Goal: Transaction & Acquisition: Purchase product/service

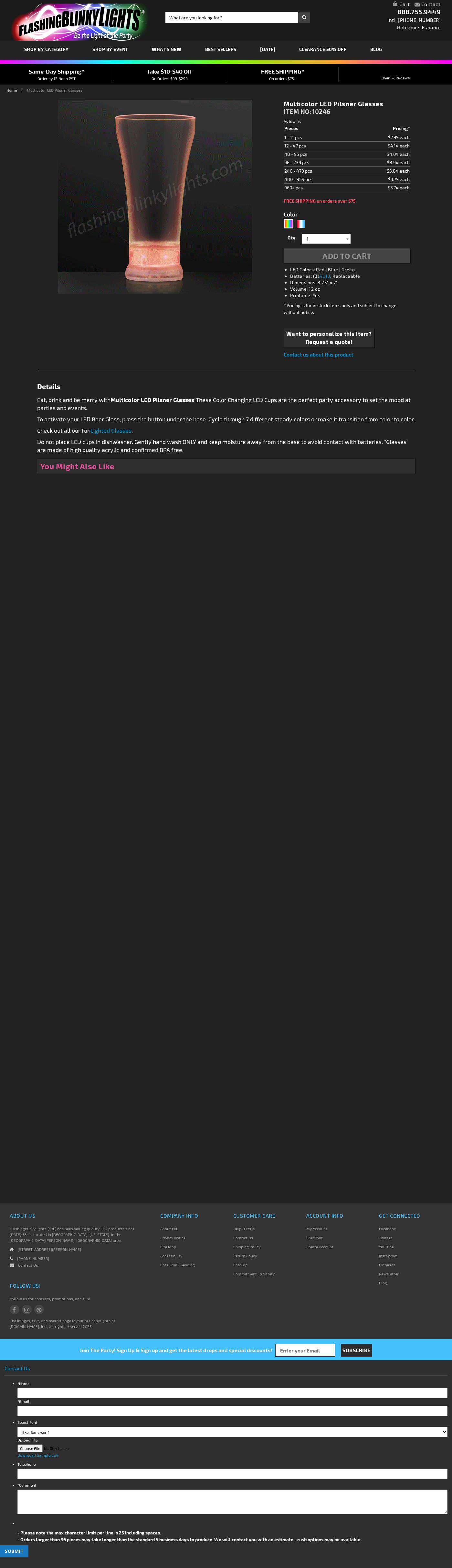
type input "5635"
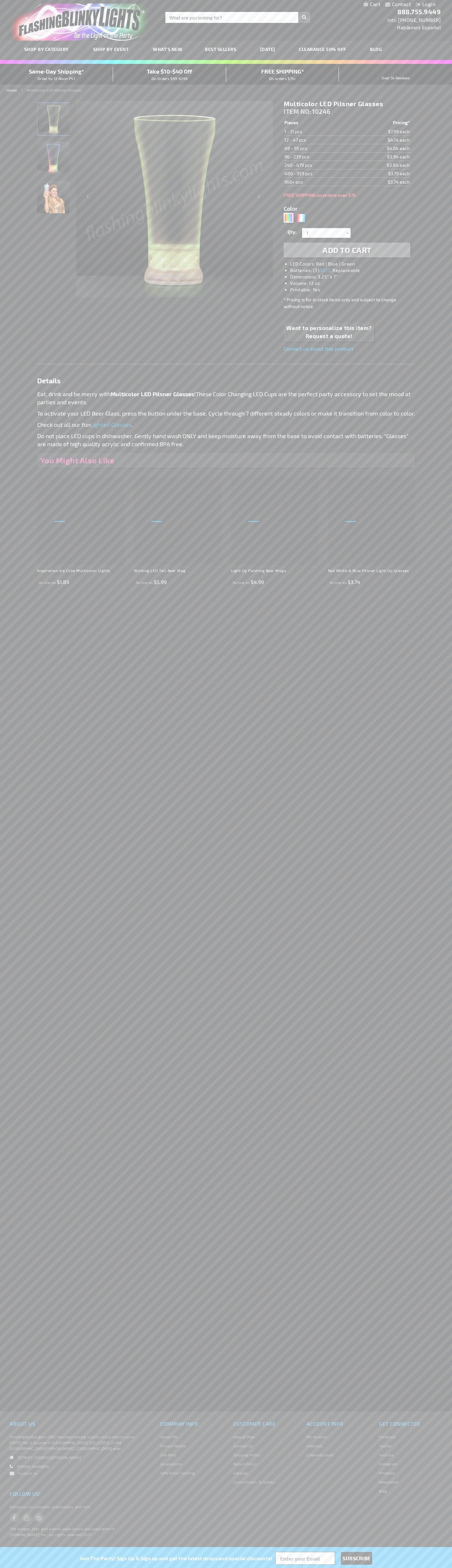
click at [353, 264] on li "LED Colors: Red | Blue | Green" at bounding box center [353, 264] width 126 height 7
click at [347, 250] on span "Add to Cart" at bounding box center [347, 250] width 49 height 9
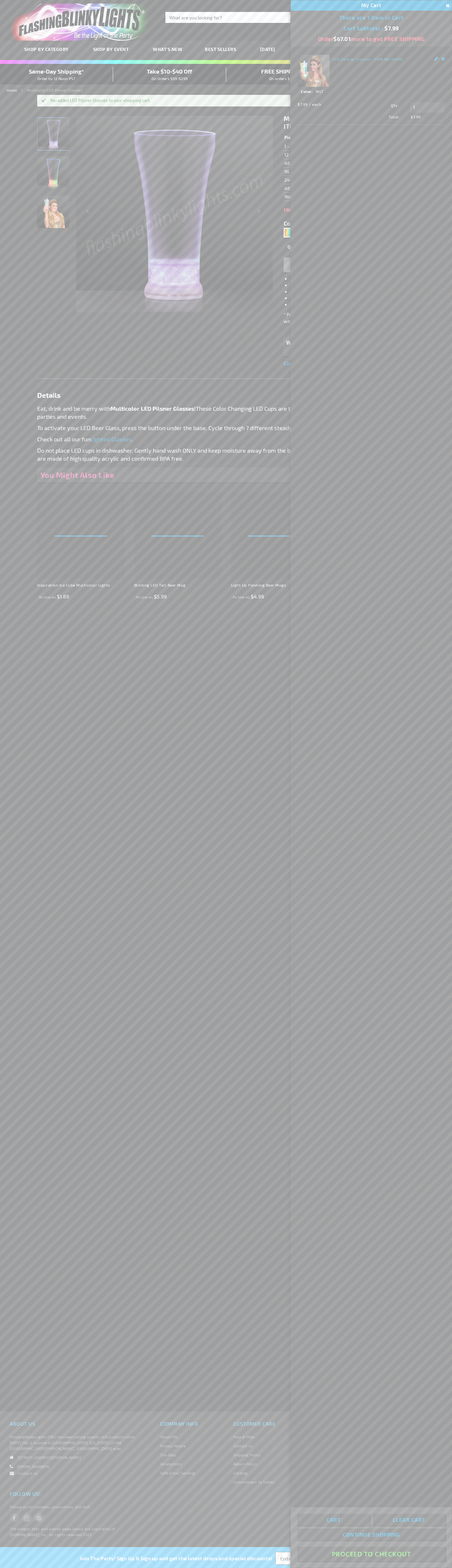
click at [371, 1554] on button "Proceed To Checkout" at bounding box center [371, 1554] width 148 height 15
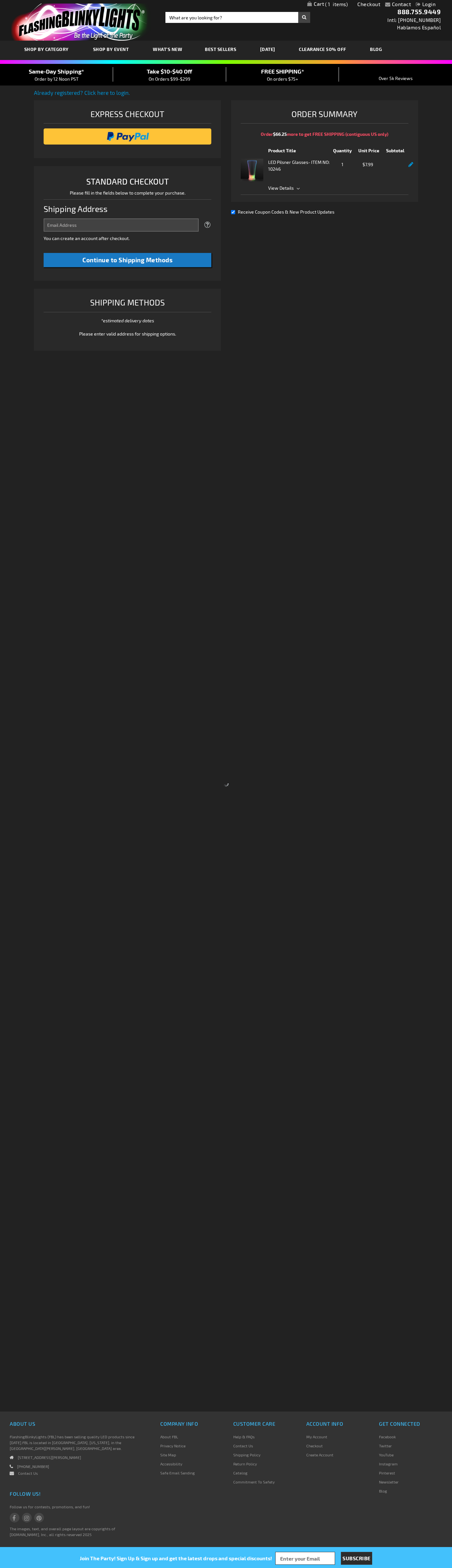
select select "US"
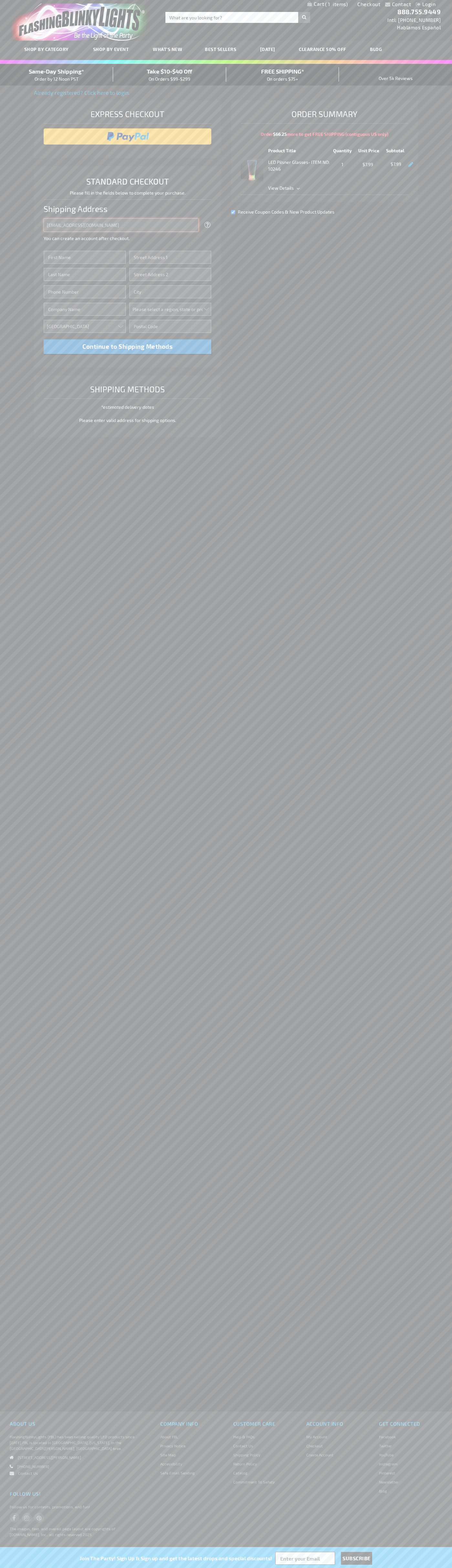
type input "[EMAIL_ADDRESS][DOMAIN_NAME]"
type input "[PERSON_NAME]"
type input "[STREET_ADDRESS]"
type input "First floor"
type input "[GEOGRAPHIC_DATA]"
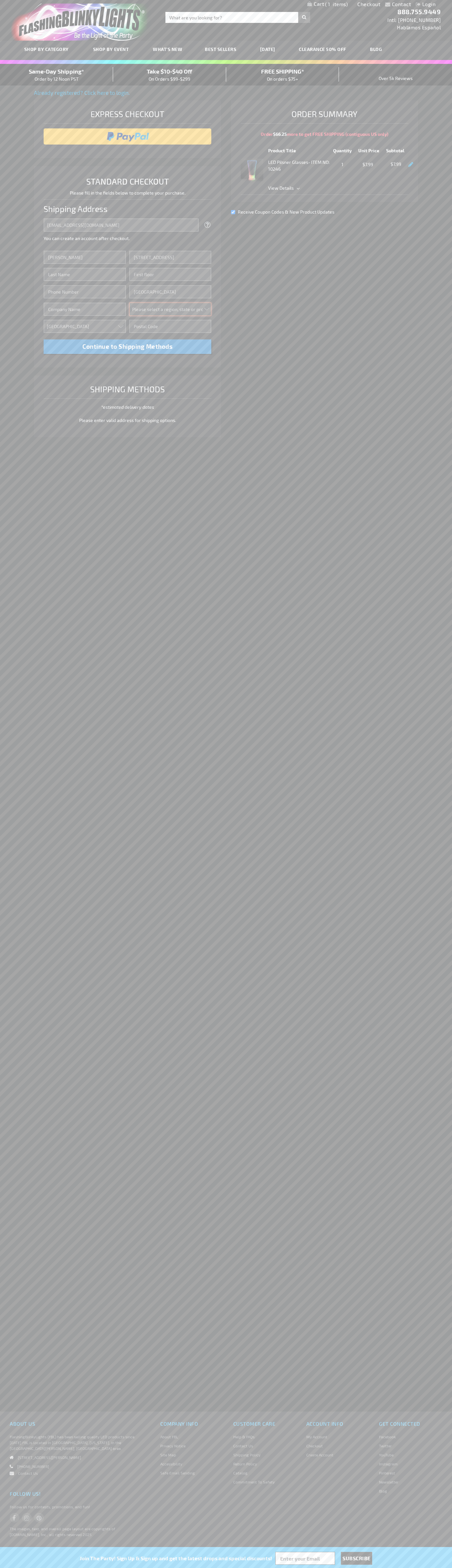
select select "62"
type input "98103"
type input "[PERSON_NAME]"
type input "6502530000"
